Goal: Task Accomplishment & Management: Use online tool/utility

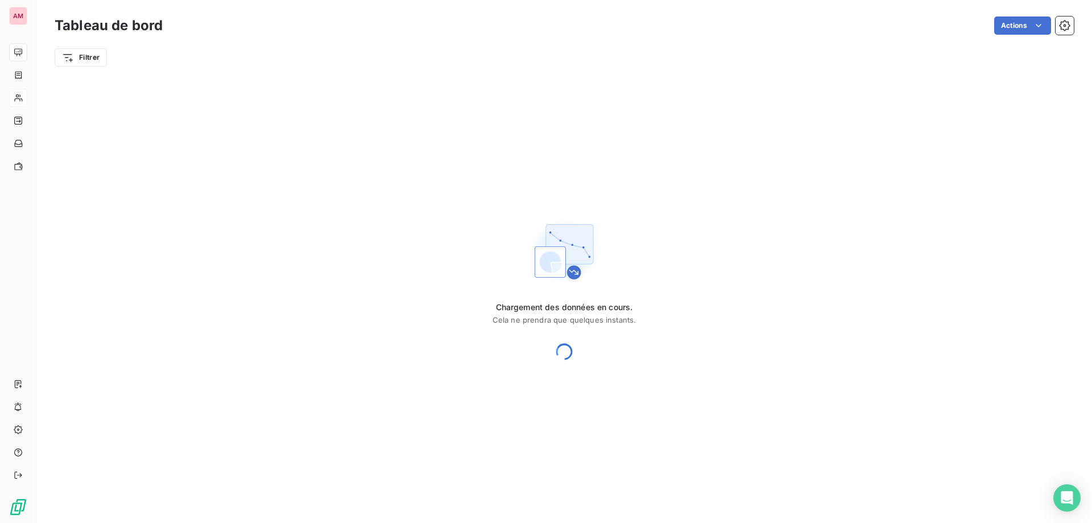
click at [23, 105] on div at bounding box center [18, 98] width 18 height 18
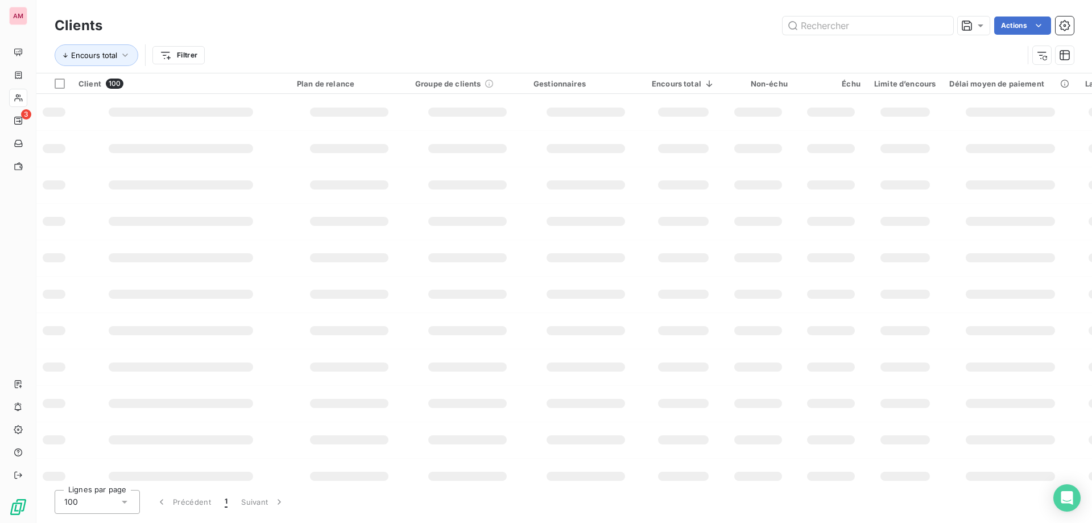
click at [852, 28] on input "text" at bounding box center [868, 25] width 171 height 18
type input "g"
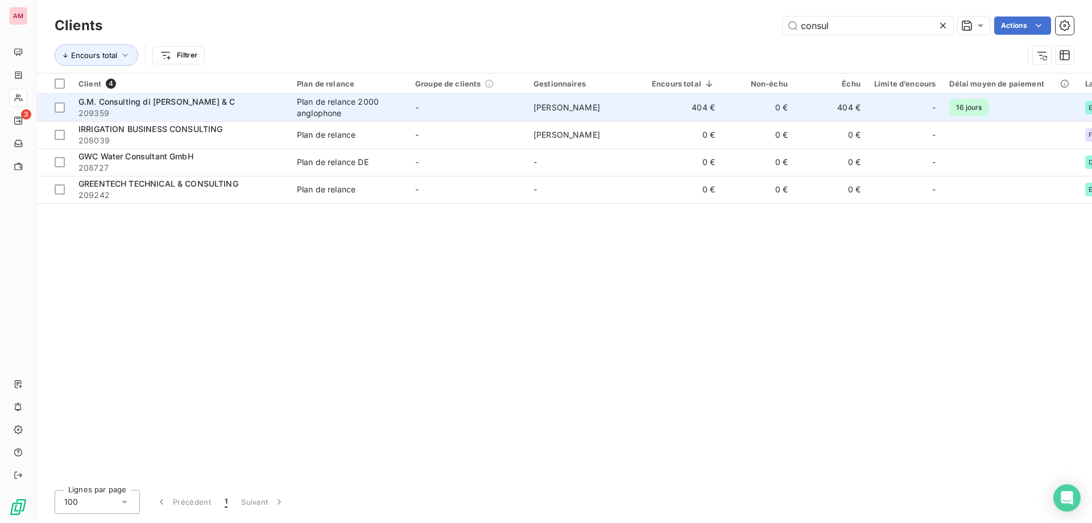
type input "consul"
click at [316, 94] on td "Plan de relance 2000 anglophone" at bounding box center [349, 107] width 118 height 27
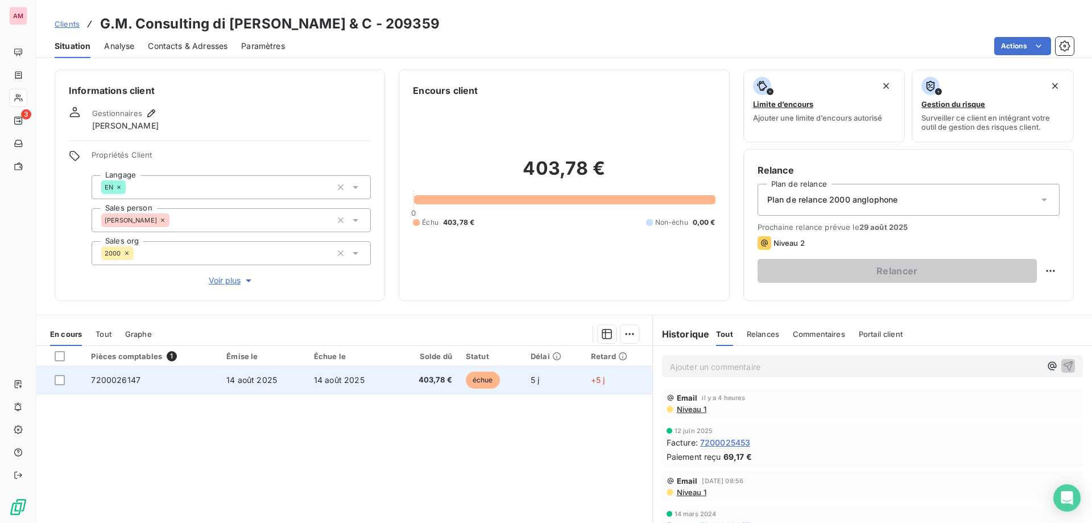
click at [515, 379] on td "échue" at bounding box center [491, 379] width 65 height 27
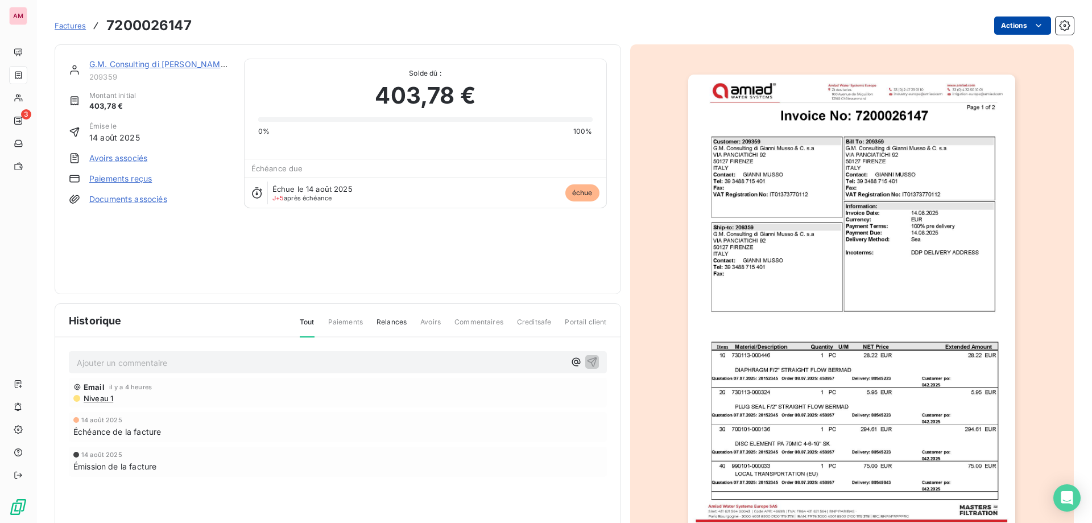
click at [1009, 28] on html "AM 3 Factures 7200026147 Actions G.M. Consulting di Gianni Musso & C 209359 Mon…" at bounding box center [546, 261] width 1092 height 523
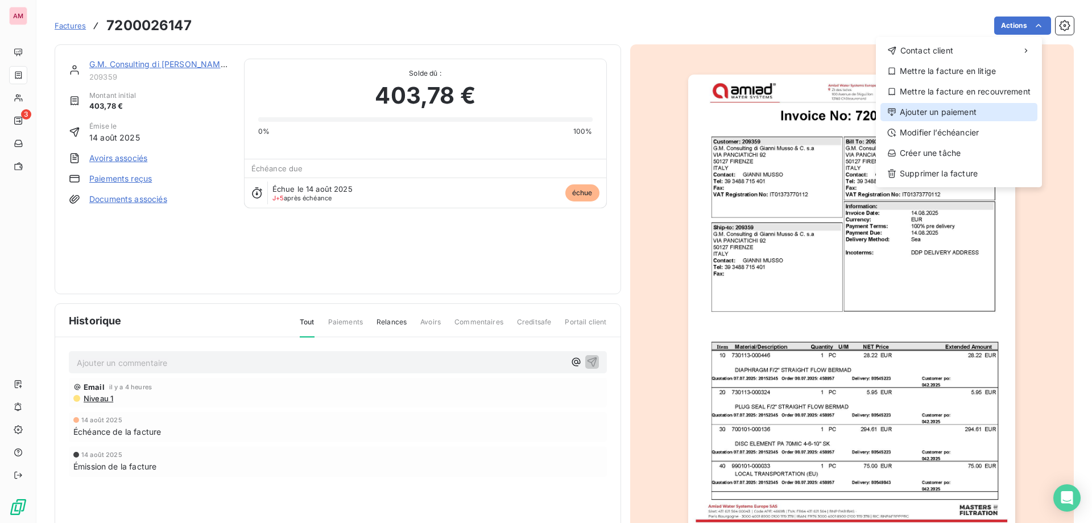
click at [913, 110] on div "Ajouter un paiement" at bounding box center [959, 112] width 157 height 18
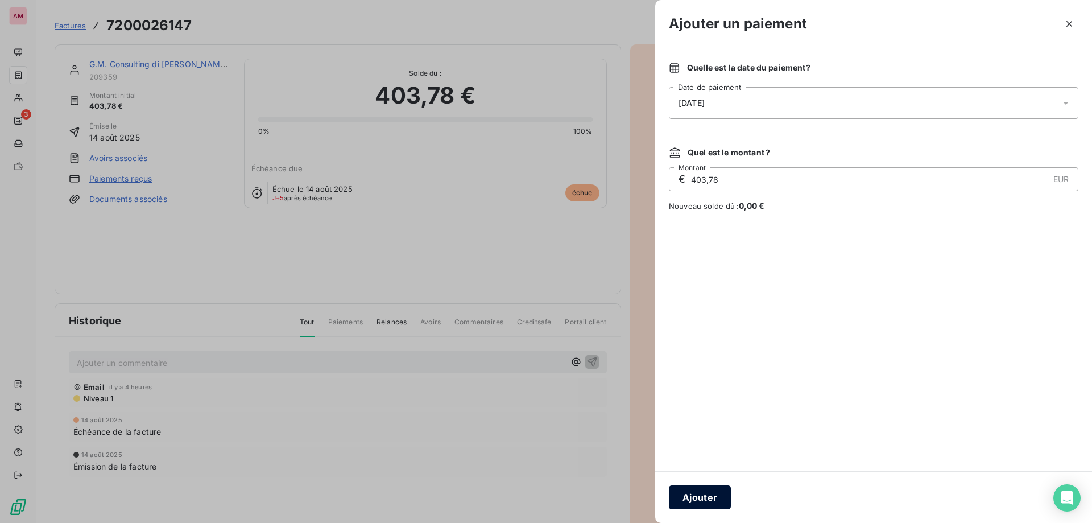
click at [695, 498] on button "Ajouter" at bounding box center [700, 497] width 62 height 24
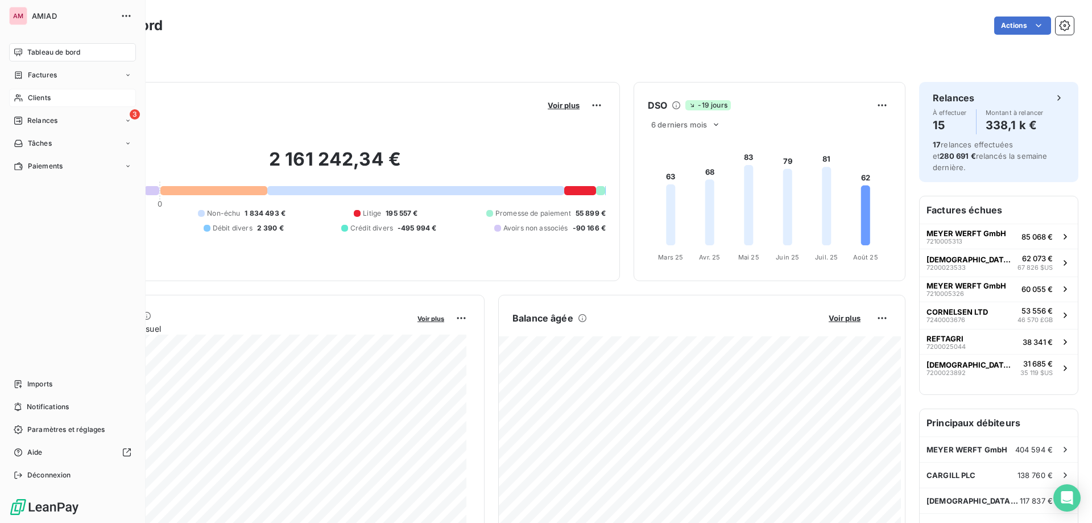
click at [28, 99] on span "Clients" at bounding box center [39, 98] width 23 height 10
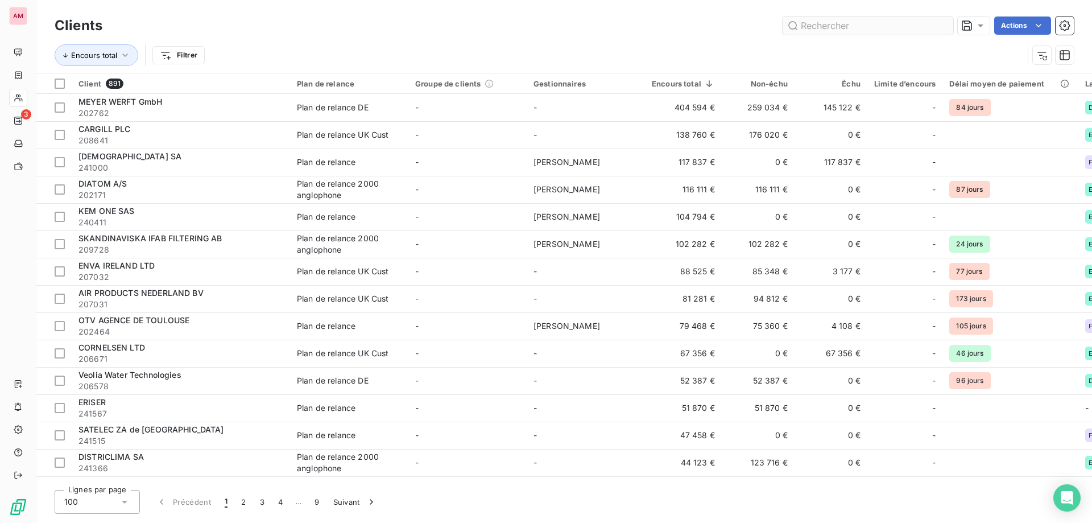
click at [875, 27] on input "text" at bounding box center [868, 25] width 171 height 18
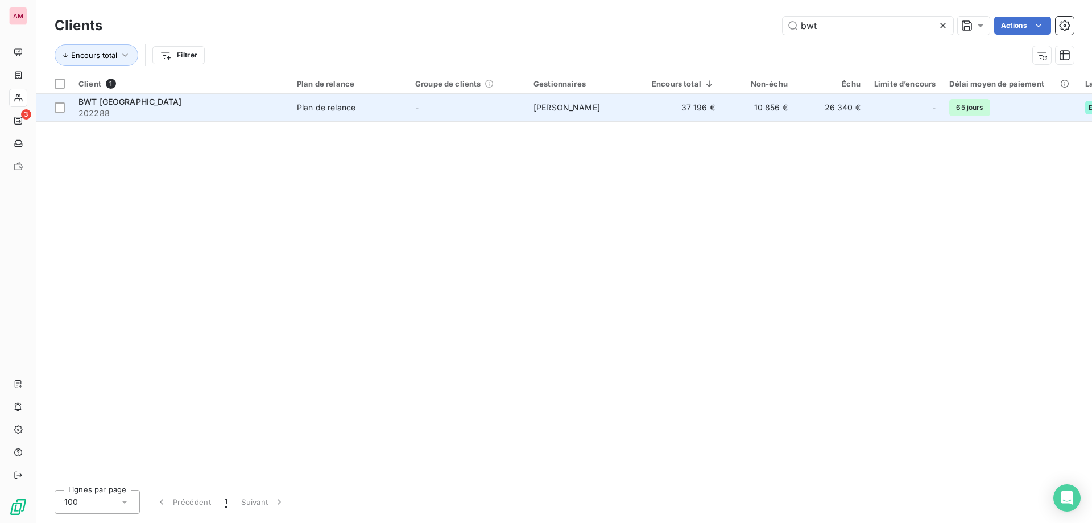
type input "bwt"
click at [264, 113] on span "202288" at bounding box center [181, 113] width 205 height 11
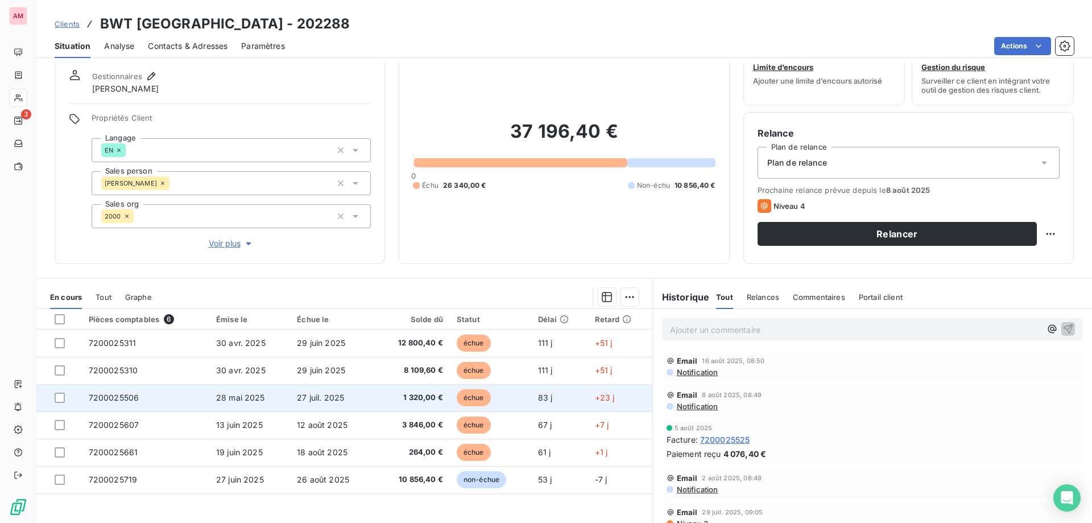
scroll to position [76, 0]
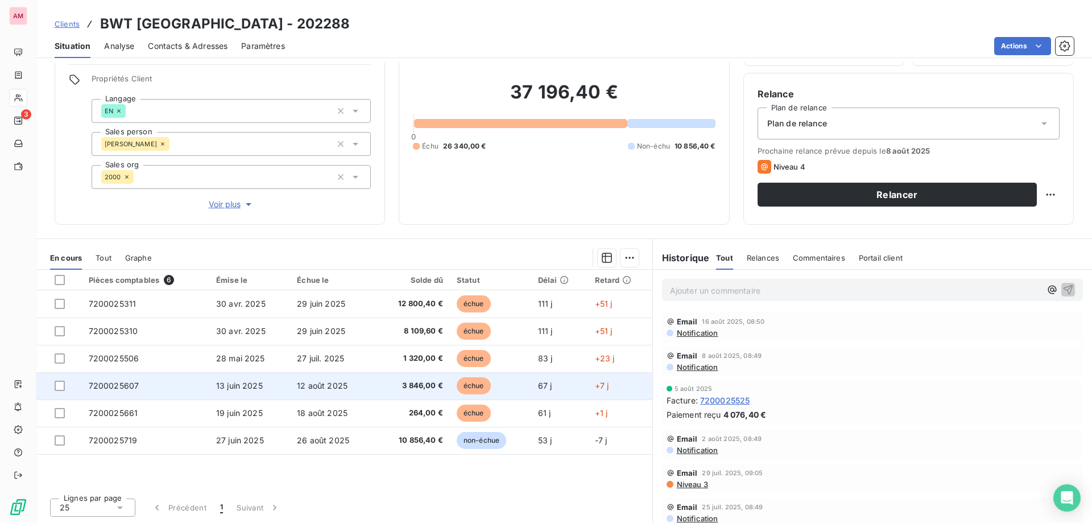
click at [385, 385] on span "3 846,00 €" at bounding box center [412, 385] width 61 height 11
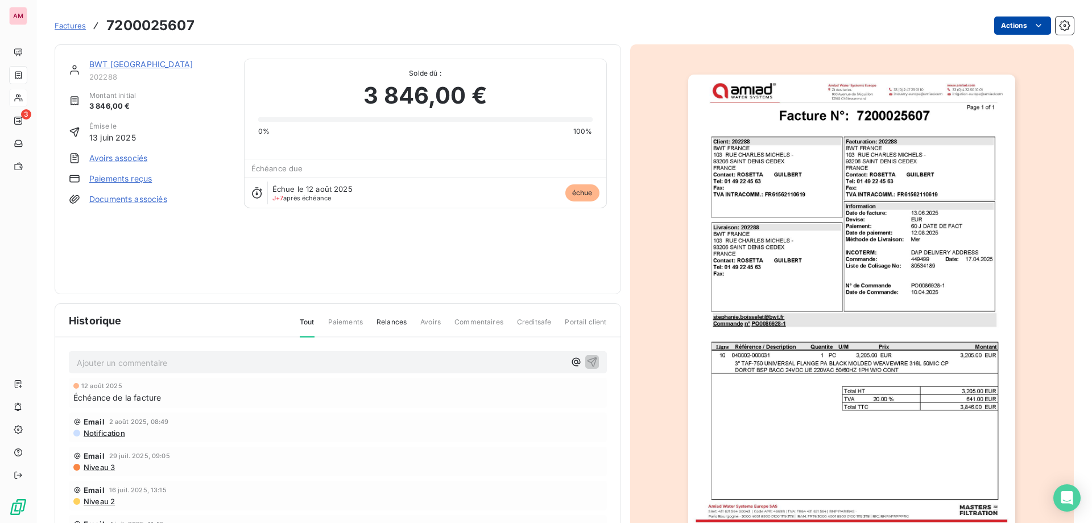
click at [1020, 31] on html "AM 3 Factures 7200025607 Actions BWT [GEOGRAPHIC_DATA] 202288 Montant initial 3…" at bounding box center [546, 261] width 1092 height 523
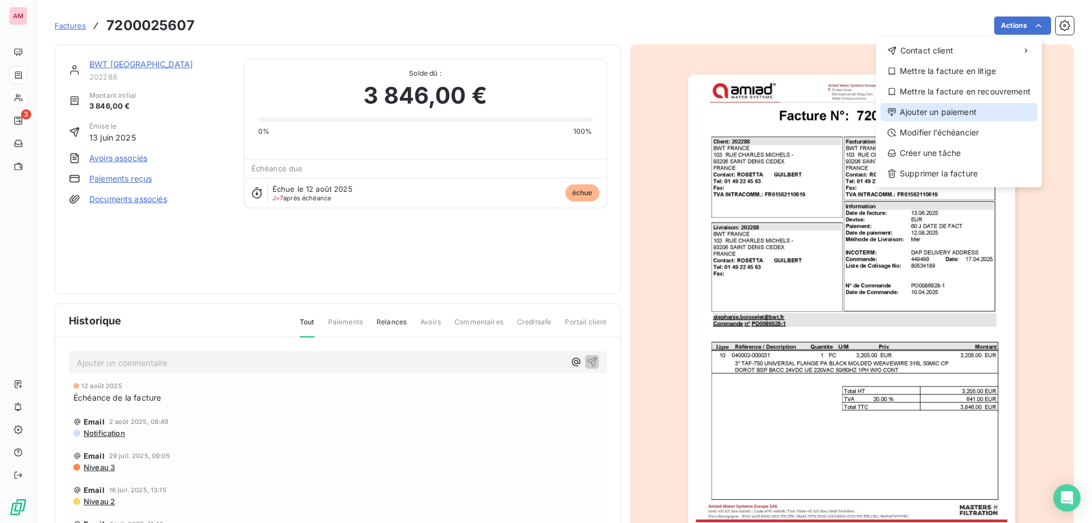
click at [969, 106] on div "Ajouter un paiement" at bounding box center [959, 112] width 157 height 18
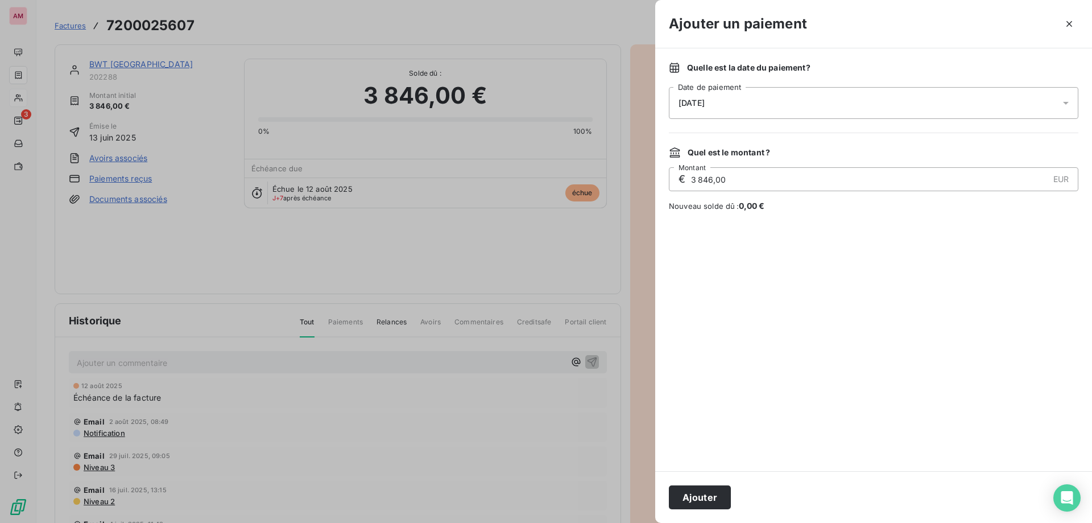
click at [806, 108] on div "[DATE]" at bounding box center [874, 103] width 410 height 32
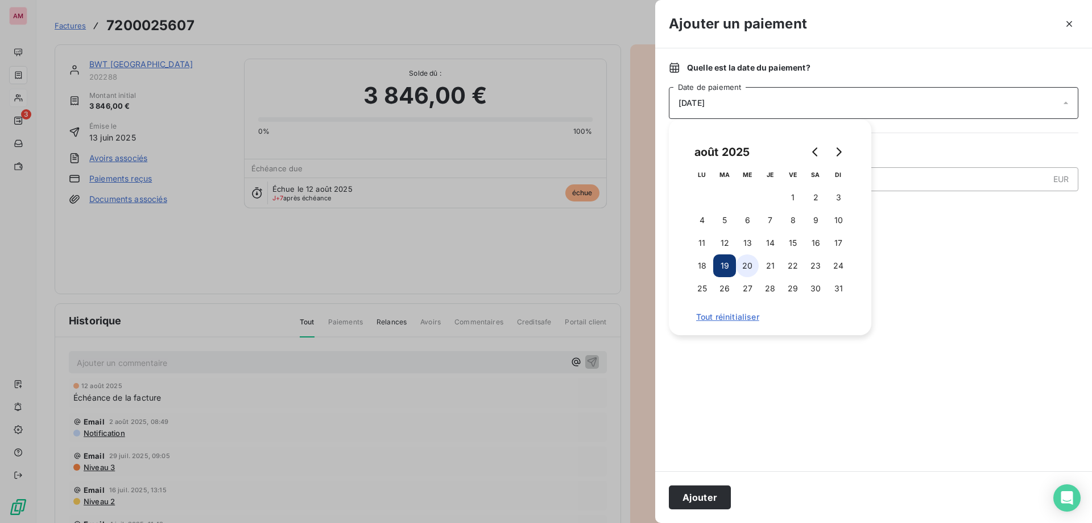
click at [756, 266] on button "20" at bounding box center [747, 265] width 23 height 23
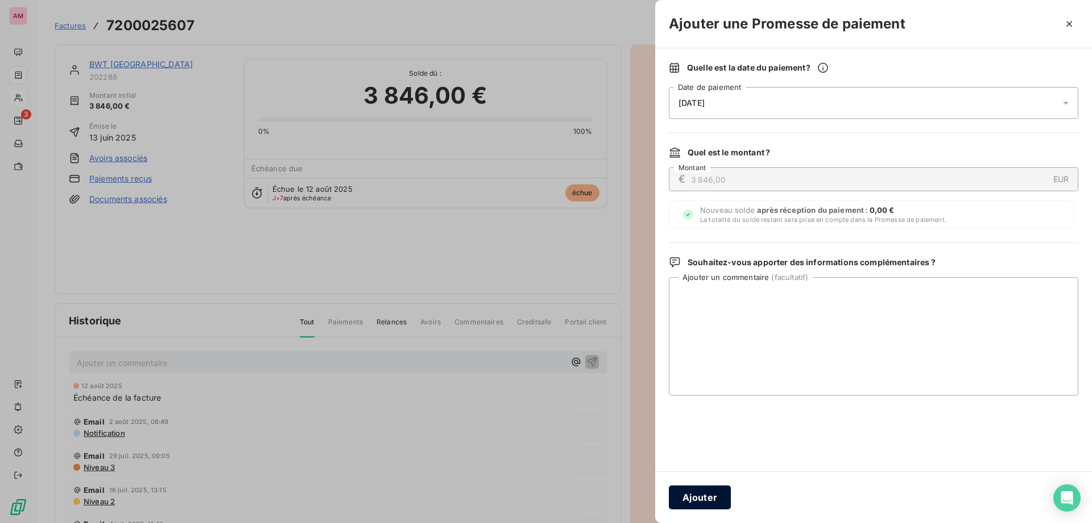
click at [719, 506] on button "Ajouter" at bounding box center [700, 497] width 62 height 24
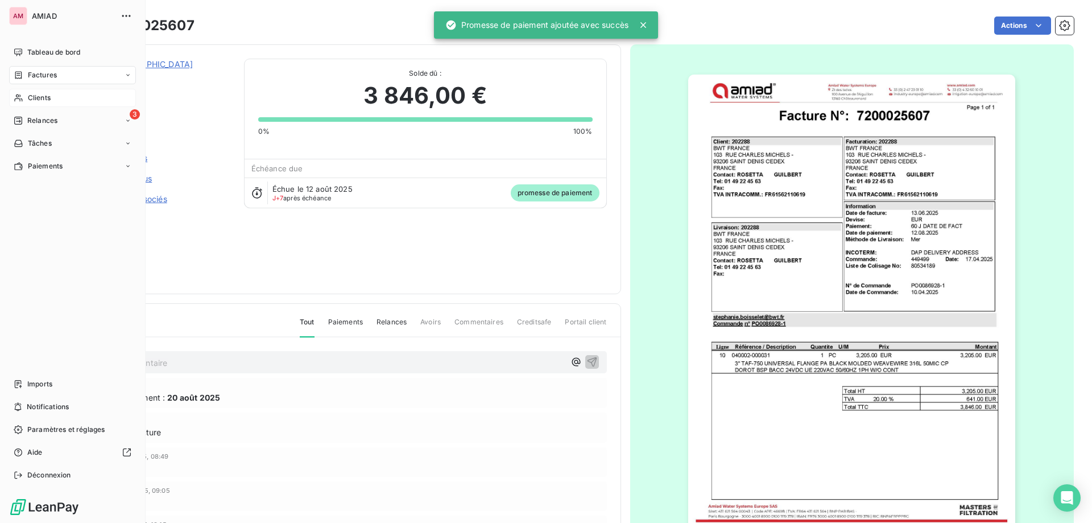
click at [29, 93] on span "Clients" at bounding box center [39, 98] width 23 height 10
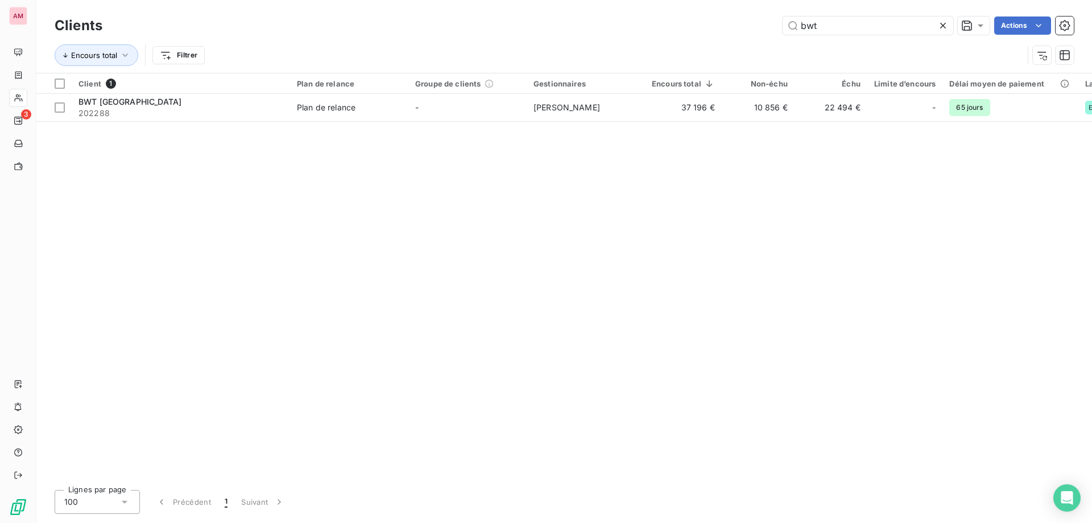
click at [938, 23] on icon at bounding box center [943, 25] width 11 height 11
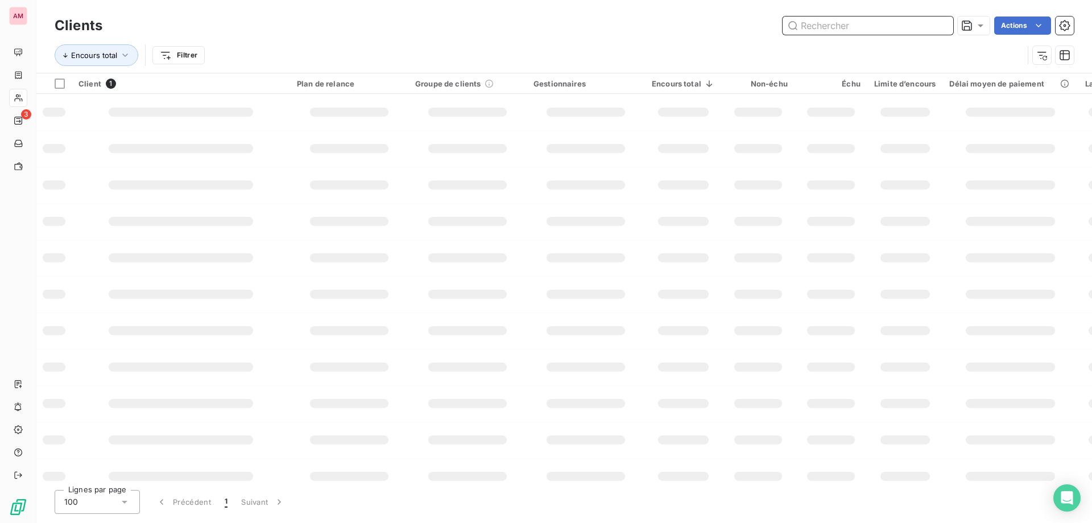
click at [845, 31] on input "text" at bounding box center [868, 25] width 171 height 18
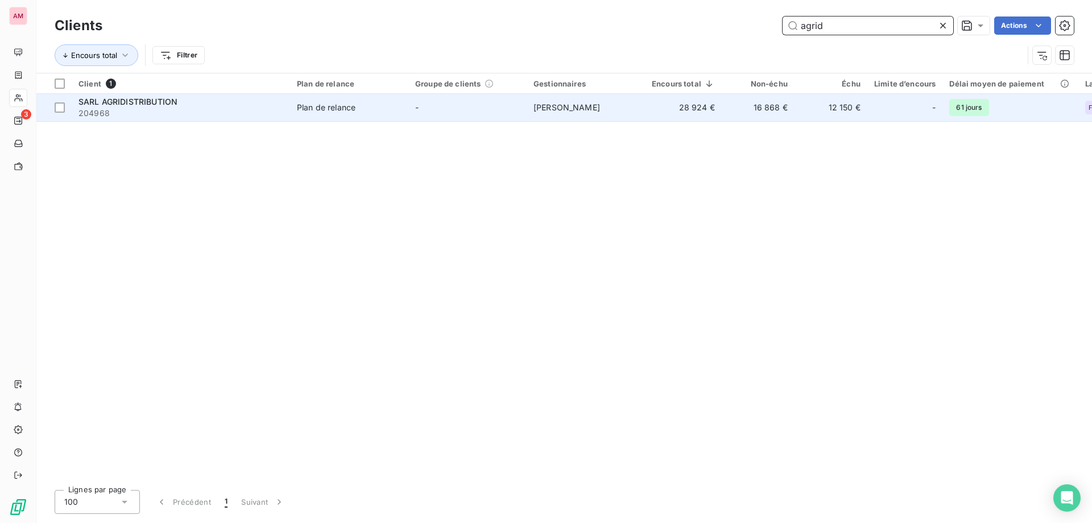
type input "agrid"
click at [303, 117] on td "Plan de relance" at bounding box center [349, 107] width 118 height 27
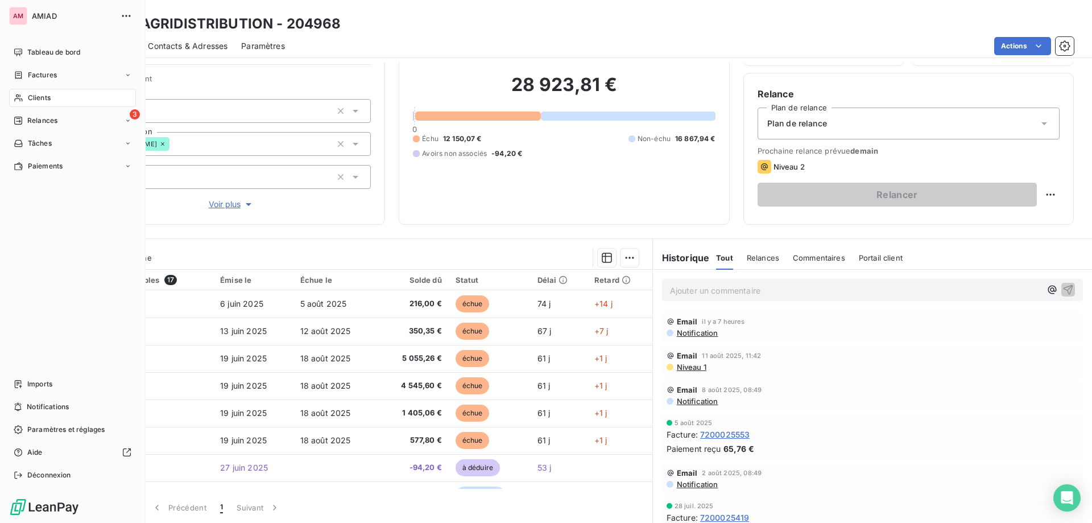
click at [22, 92] on div "Clients" at bounding box center [72, 98] width 127 height 18
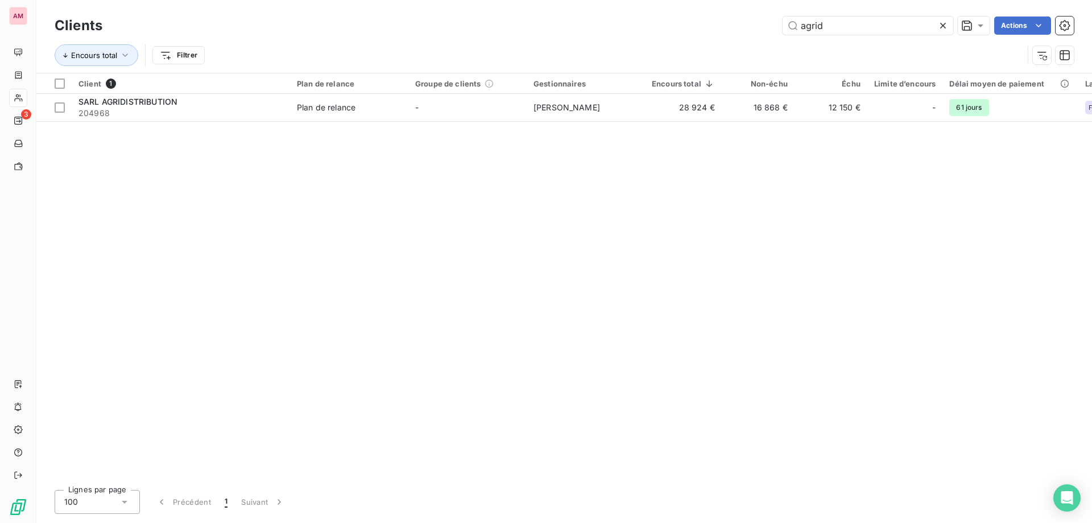
click at [943, 27] on icon at bounding box center [943, 25] width 11 height 11
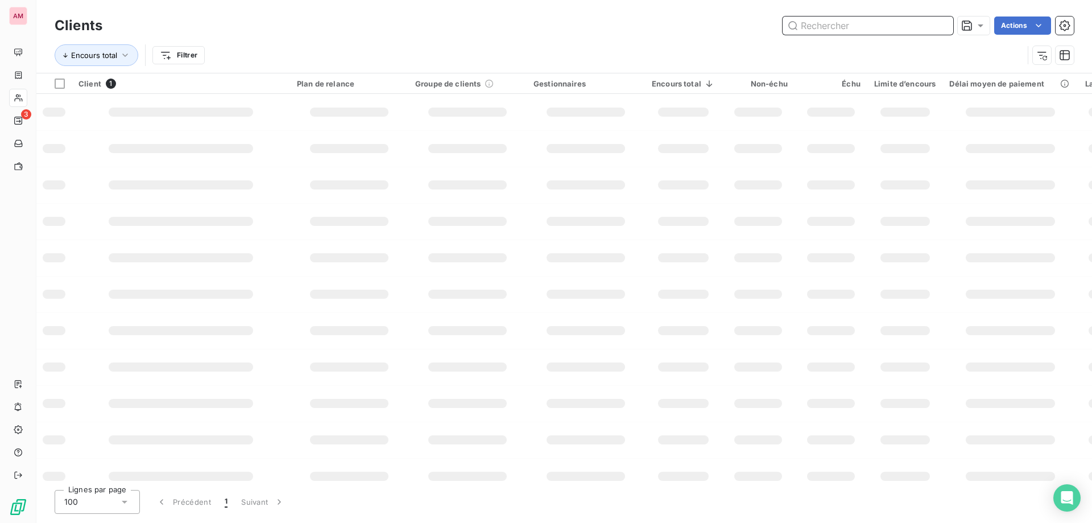
click at [885, 34] on input "text" at bounding box center [868, 25] width 171 height 18
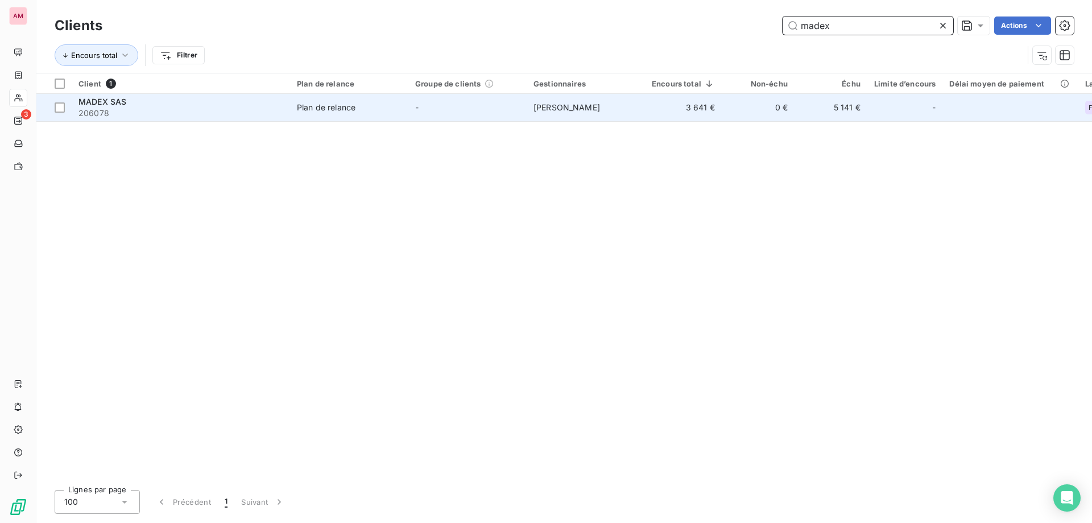
type input "madex"
click at [236, 110] on span "206078" at bounding box center [181, 113] width 205 height 11
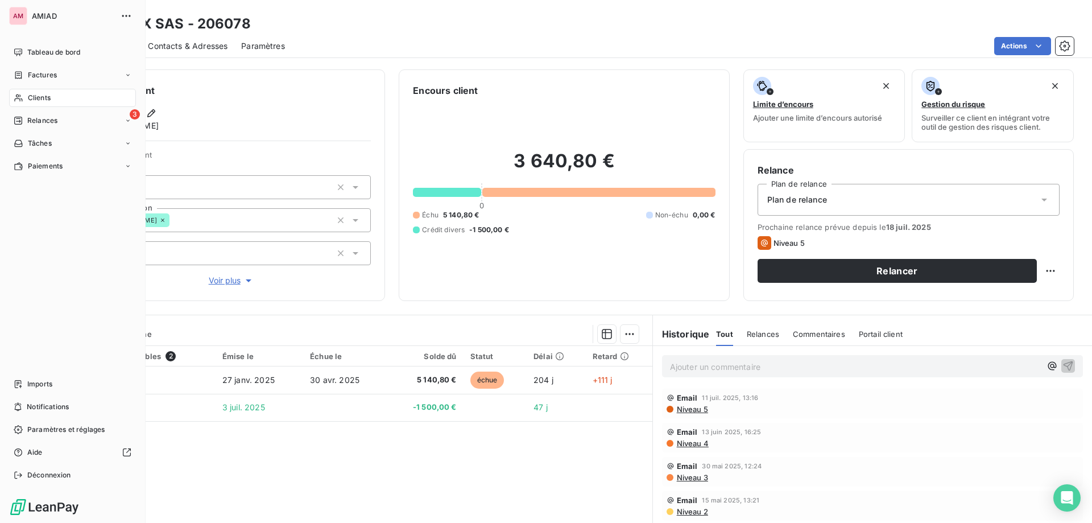
click at [7, 90] on div "AM AMIAD Tableau de bord Factures Clients 3 Relances Tâches Paiements Imports N…" at bounding box center [73, 261] width 146 height 523
click at [16, 92] on div "Clients" at bounding box center [72, 98] width 127 height 18
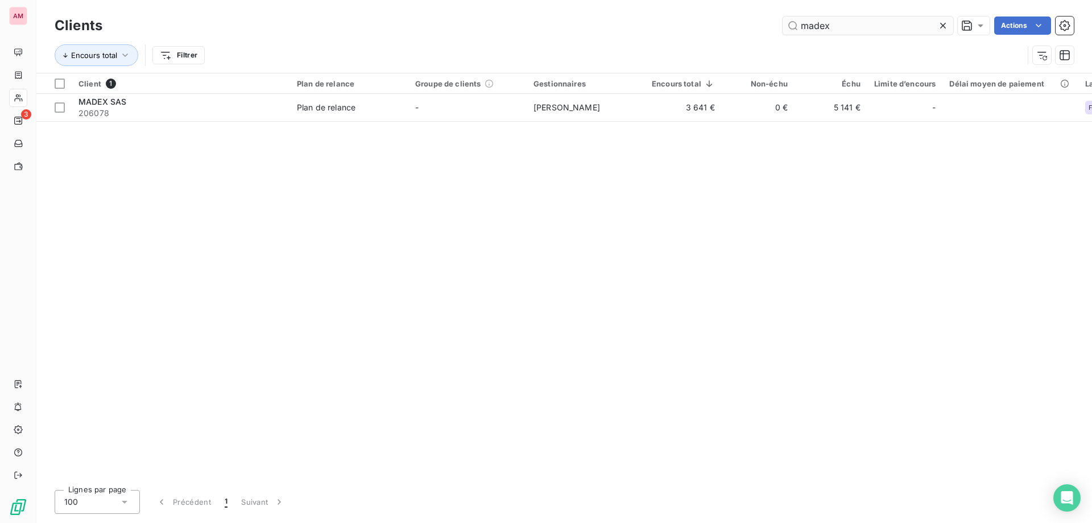
click at [946, 25] on icon at bounding box center [943, 25] width 11 height 11
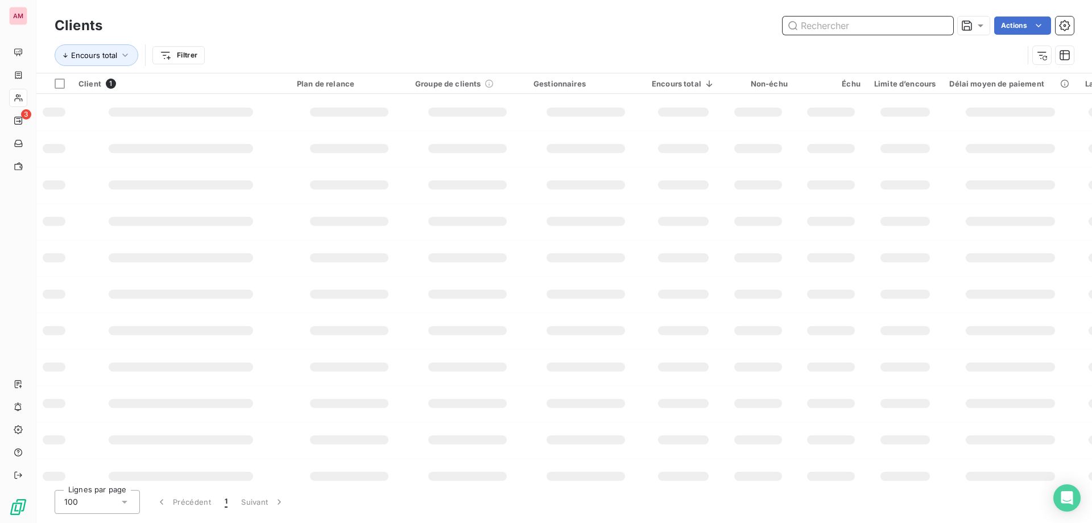
click at [841, 24] on input "text" at bounding box center [868, 25] width 171 height 18
type input "aquad"
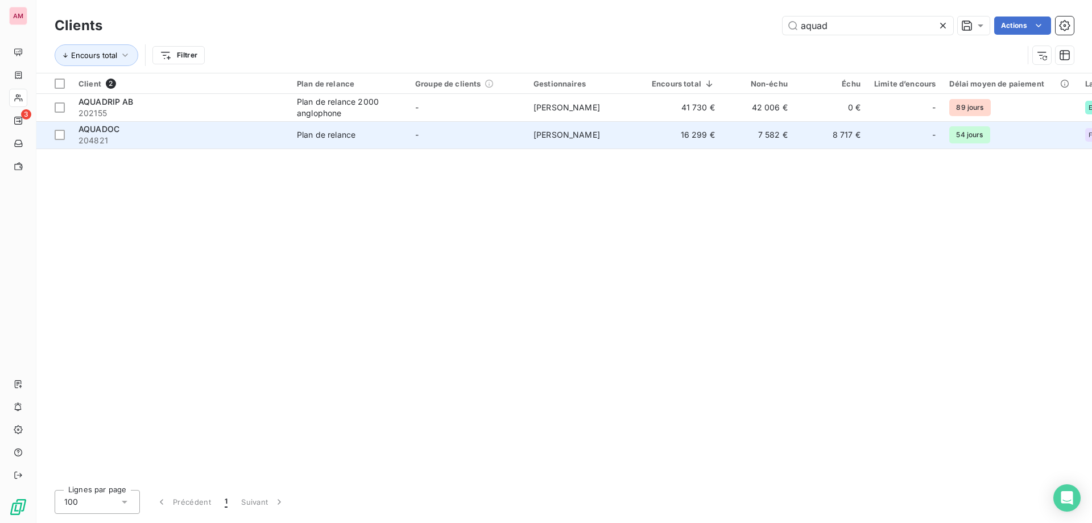
click at [346, 139] on div "Plan de relance" at bounding box center [326, 134] width 59 height 11
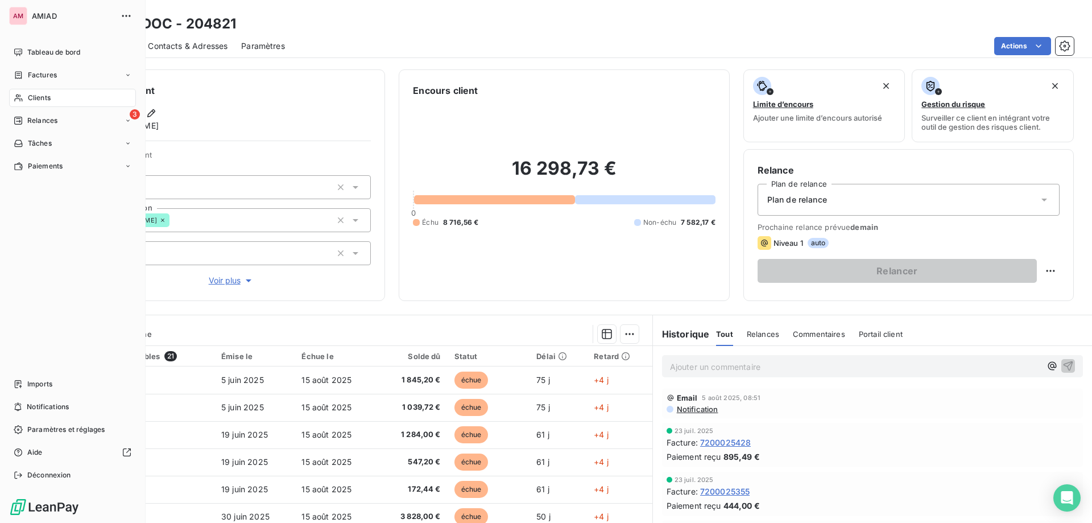
click at [23, 99] on div "Clients" at bounding box center [72, 98] width 127 height 18
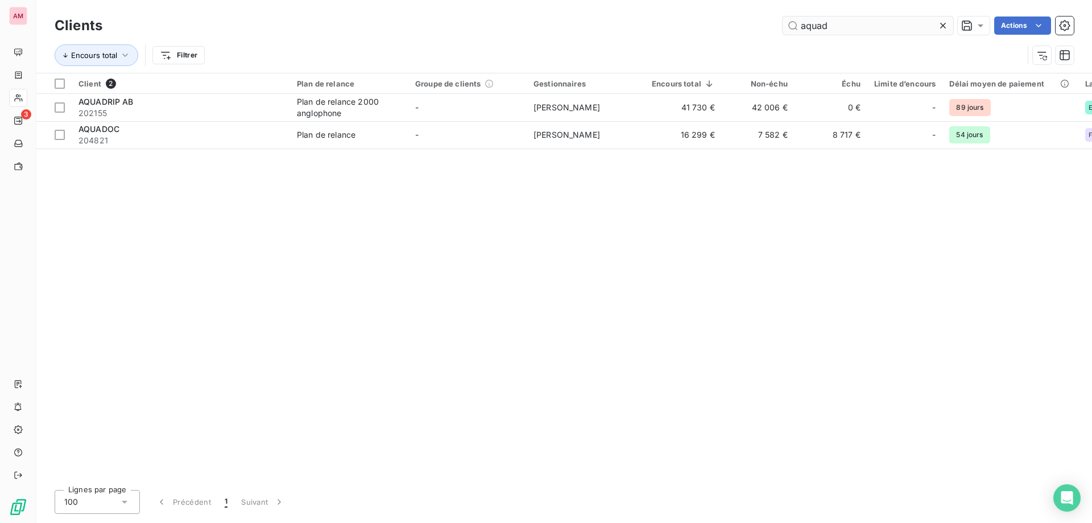
click at [892, 25] on input "aquad" at bounding box center [868, 25] width 171 height 18
click at [948, 25] on icon at bounding box center [943, 25] width 11 height 11
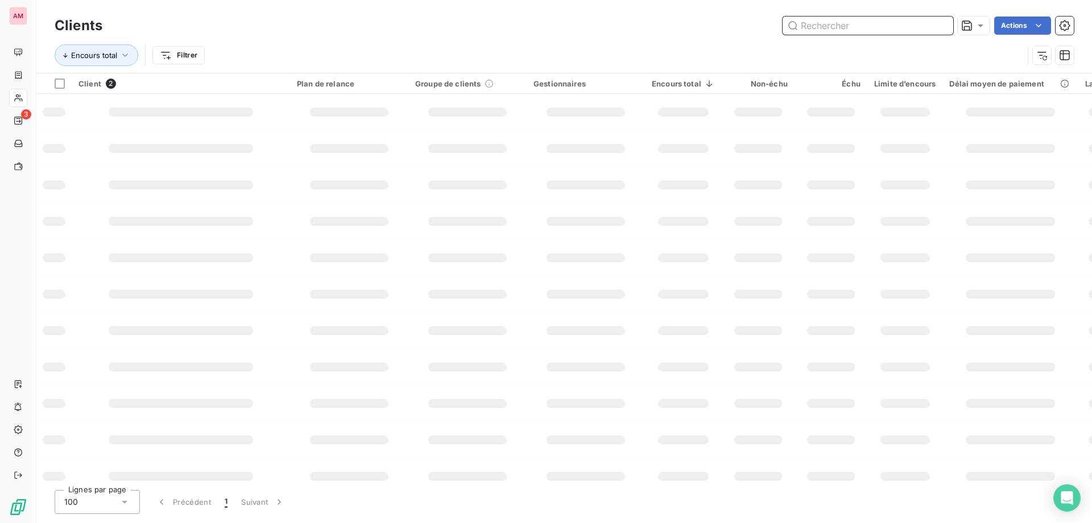
click at [867, 29] on input "text" at bounding box center [868, 25] width 171 height 18
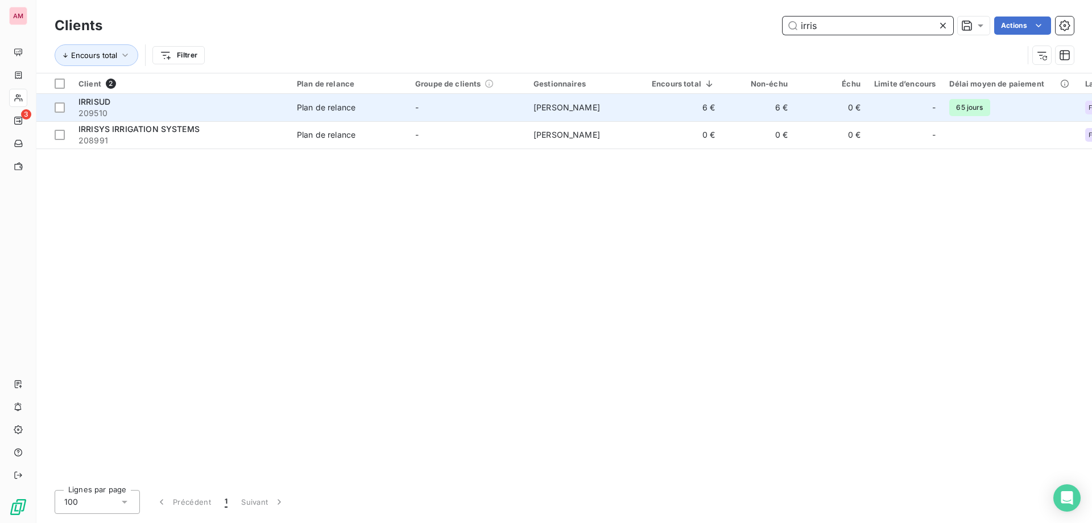
type input "irris"
click at [337, 109] on div "Plan de relance" at bounding box center [326, 107] width 59 height 11
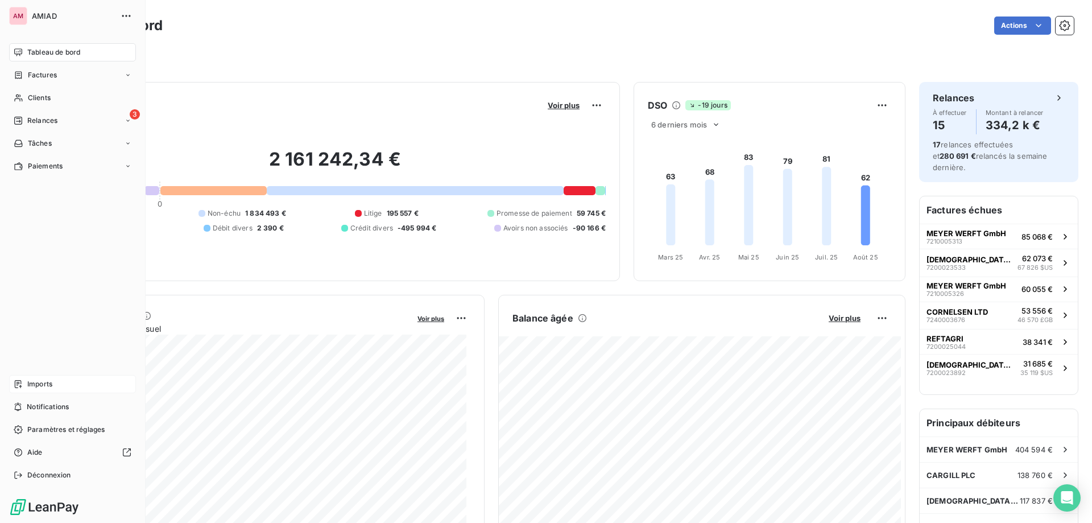
click at [47, 381] on span "Imports" at bounding box center [39, 384] width 25 height 10
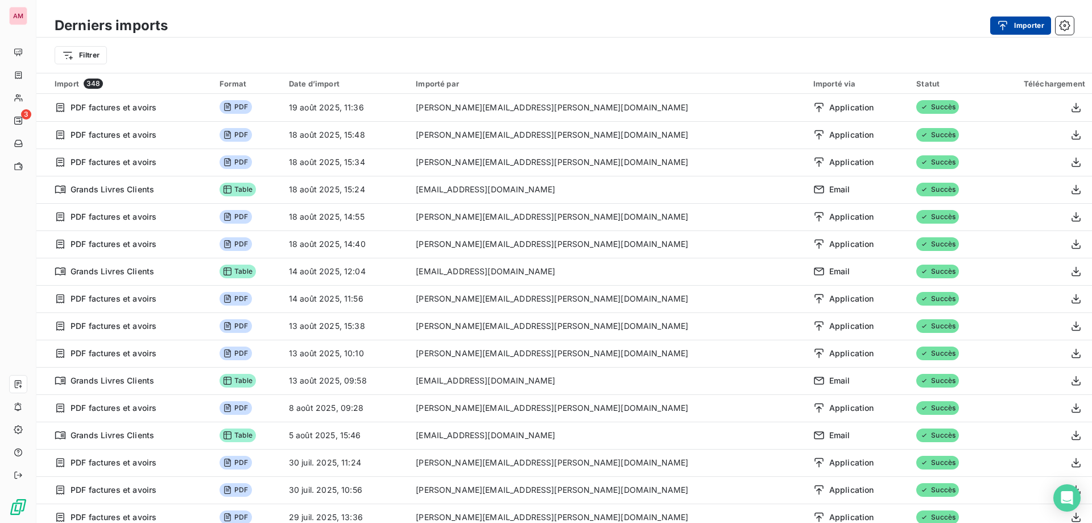
click at [1021, 27] on button "Importer" at bounding box center [1020, 25] width 61 height 18
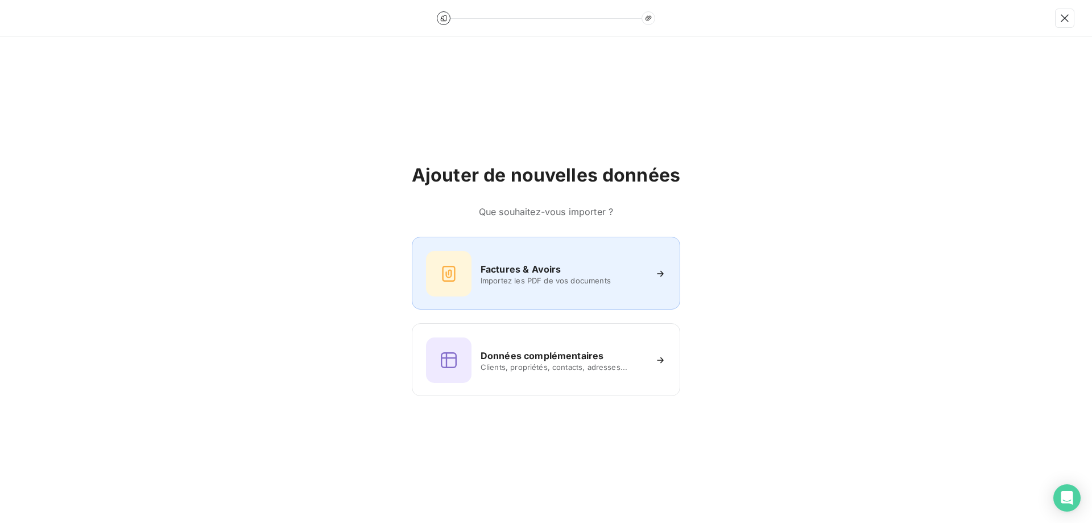
click at [562, 288] on div "Factures & Avoirs Importez les PDF de vos documents" at bounding box center [546, 274] width 240 height 46
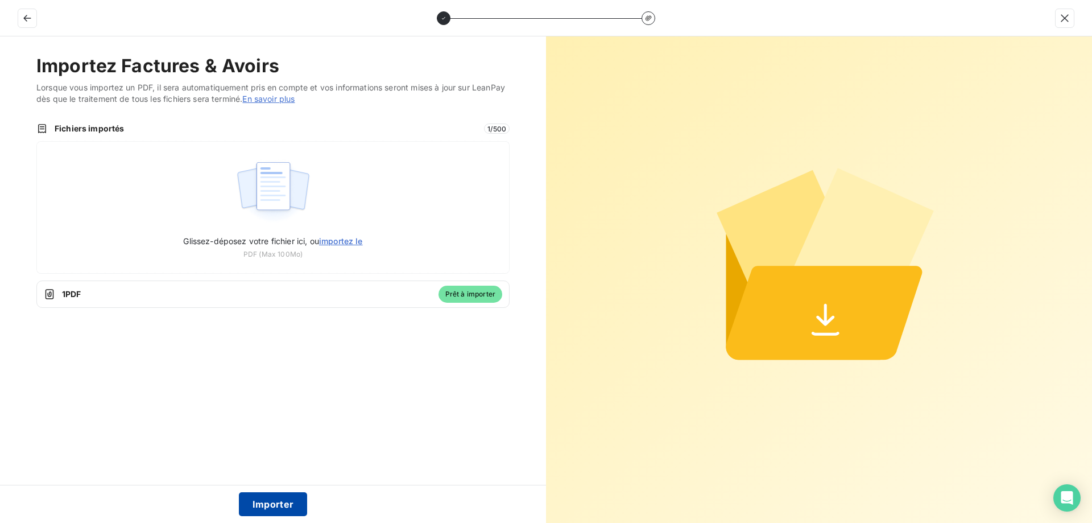
click at [272, 503] on button "Importer" at bounding box center [273, 504] width 69 height 24
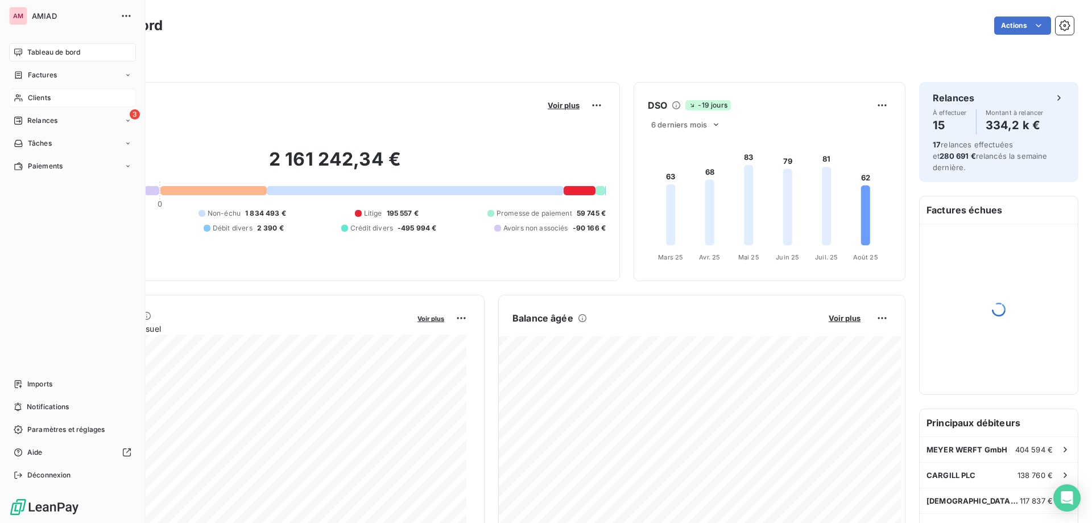
click at [20, 90] on div "Clients" at bounding box center [72, 98] width 127 height 18
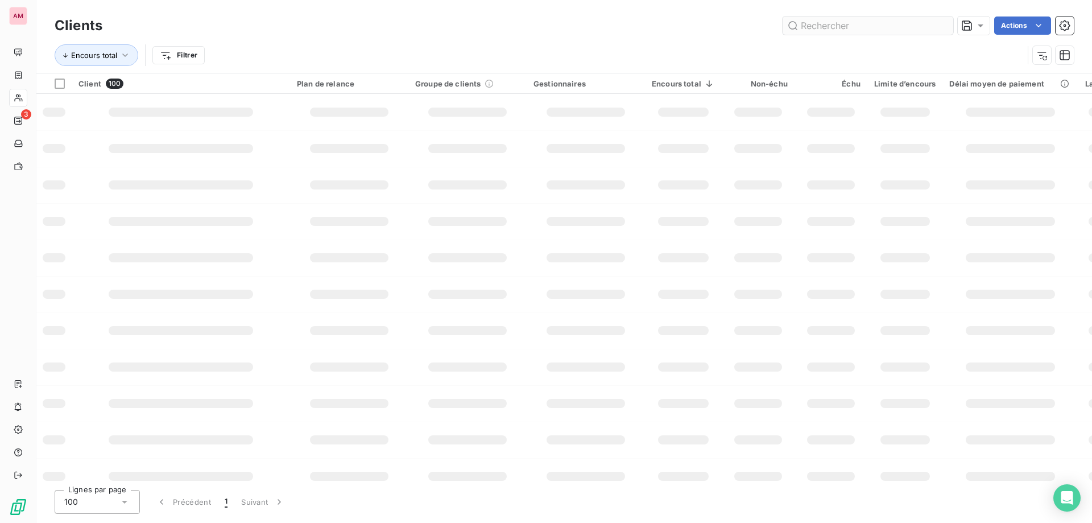
click at [835, 26] on input "text" at bounding box center [868, 25] width 171 height 18
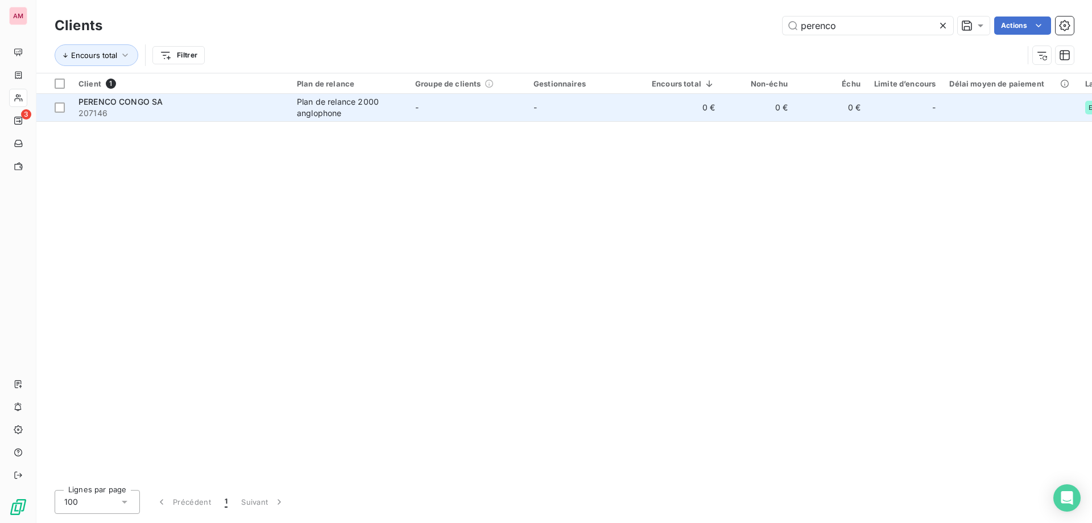
type input "perenco"
click at [170, 108] on span "207146" at bounding box center [181, 113] width 205 height 11
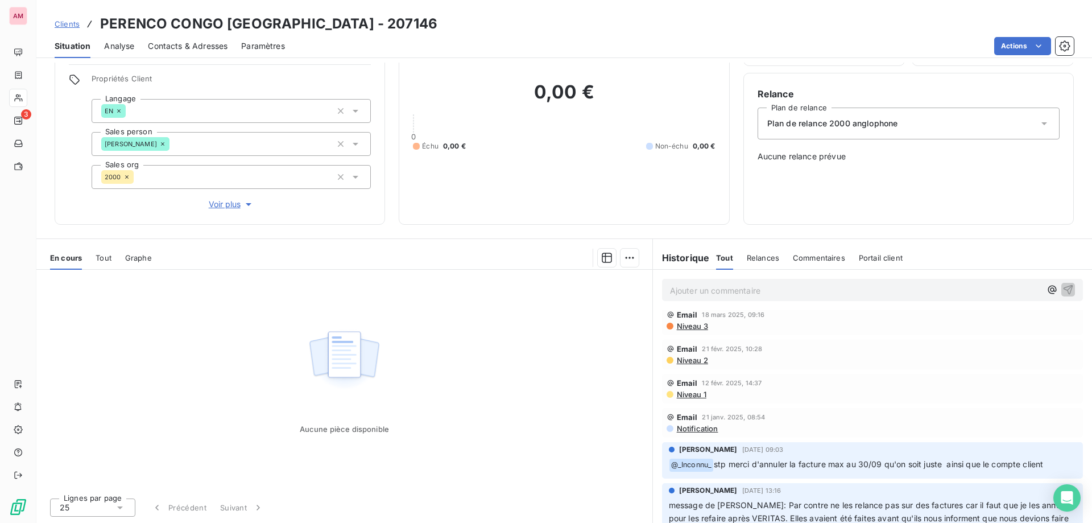
scroll to position [57, 0]
drag, startPoint x: 796, startPoint y: 461, endPoint x: 1041, endPoint y: 464, distance: 244.1
click at [1041, 464] on span "stp merci d'annuler la facture max au 30/09 qu'on soit juste ainsi que le compt…" at bounding box center [878, 463] width 329 height 10
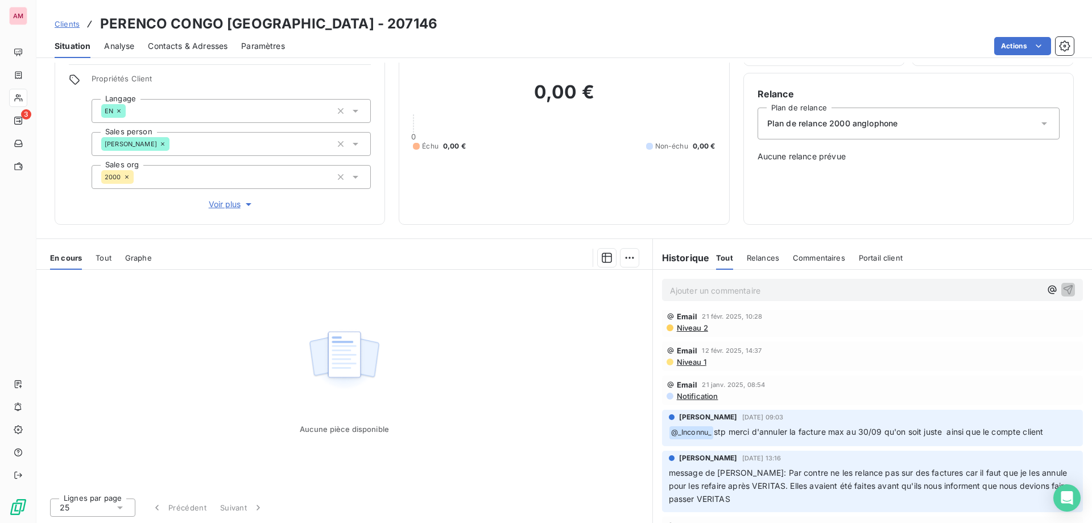
scroll to position [114, 0]
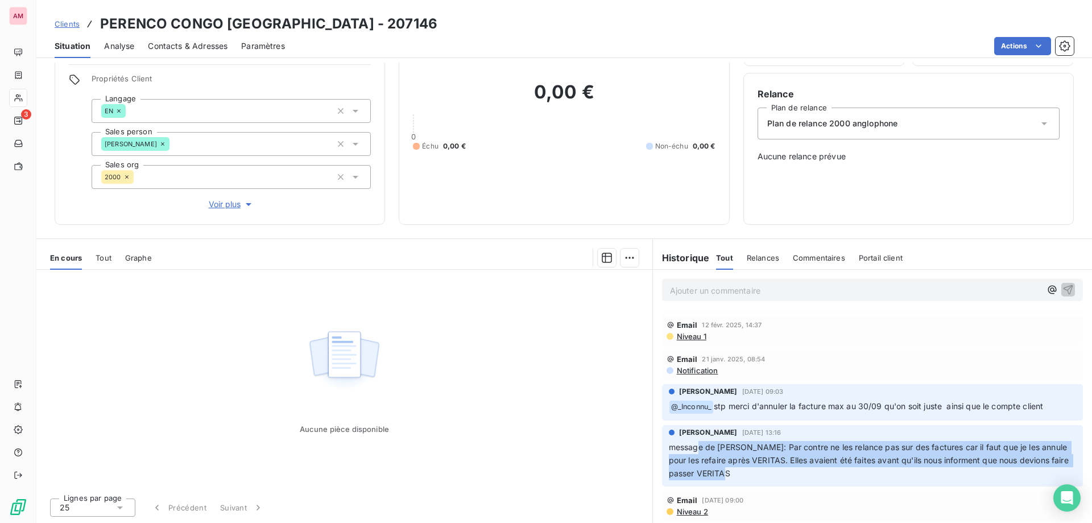
drag, startPoint x: 694, startPoint y: 447, endPoint x: 798, endPoint y: 476, distance: 107.7
click at [798, 476] on p "message de marie pierre: Par contre ne les relance pas sur des factures car il …" at bounding box center [872, 460] width 407 height 39
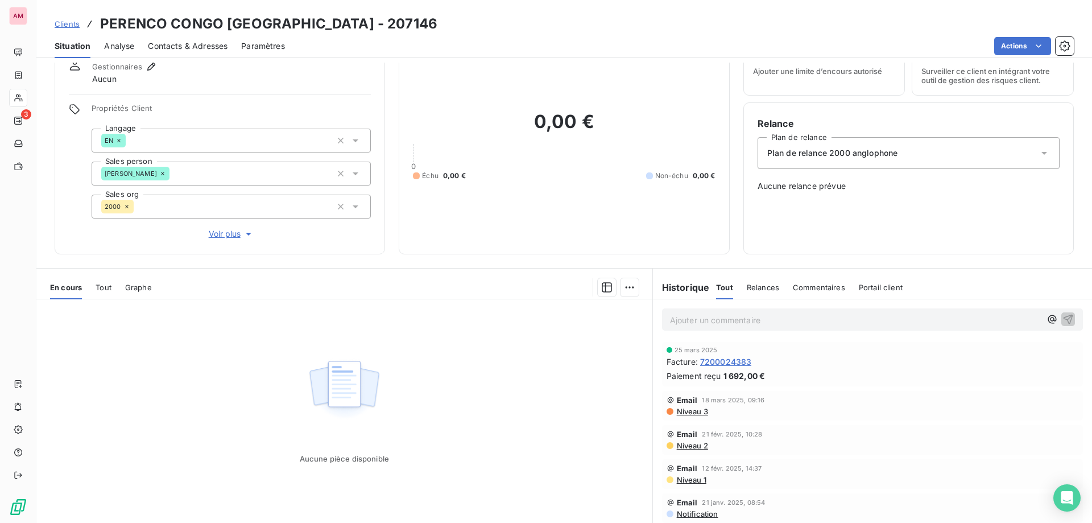
scroll to position [19, 0]
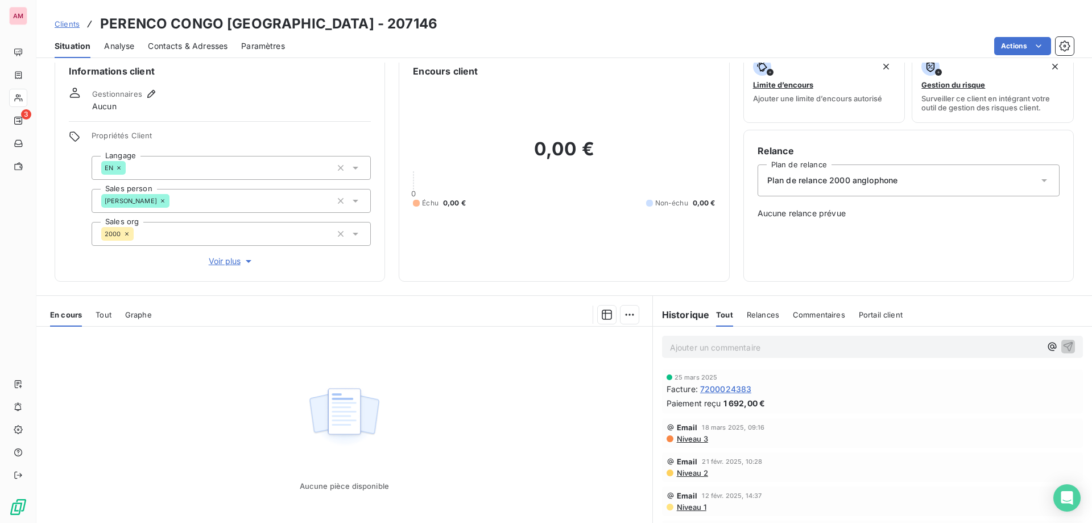
click at [676, 439] on span "Niveau 3" at bounding box center [692, 438] width 32 height 9
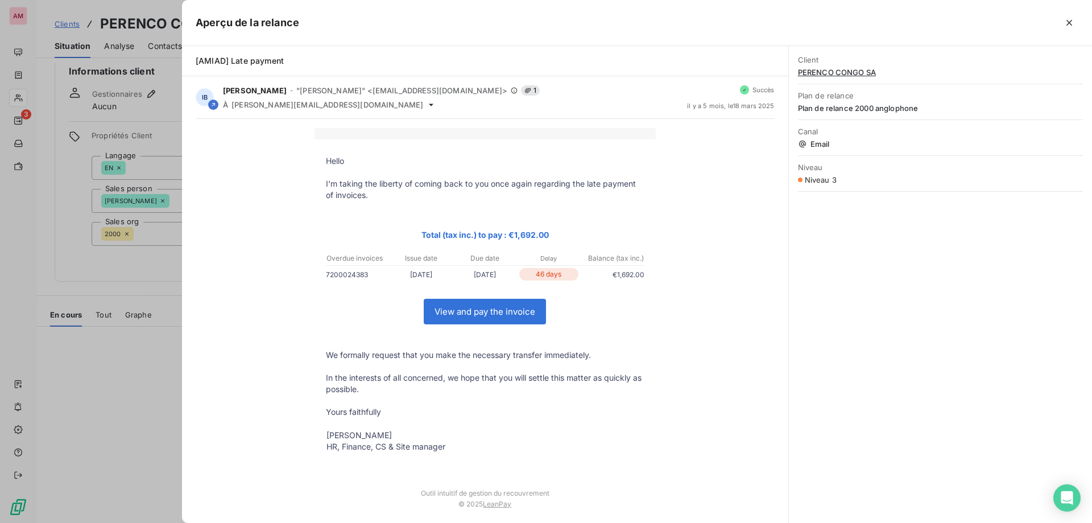
drag, startPoint x: 1066, startPoint y: 19, endPoint x: 1090, endPoint y: 30, distance: 26.2
click at [1067, 19] on icon "button" at bounding box center [1069, 22] width 11 height 11
